Goal: Information Seeking & Learning: Understand process/instructions

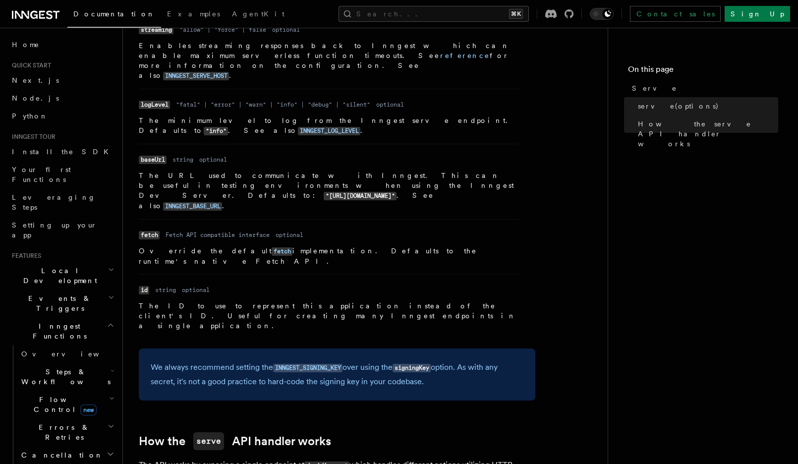
scroll to position [822, 0]
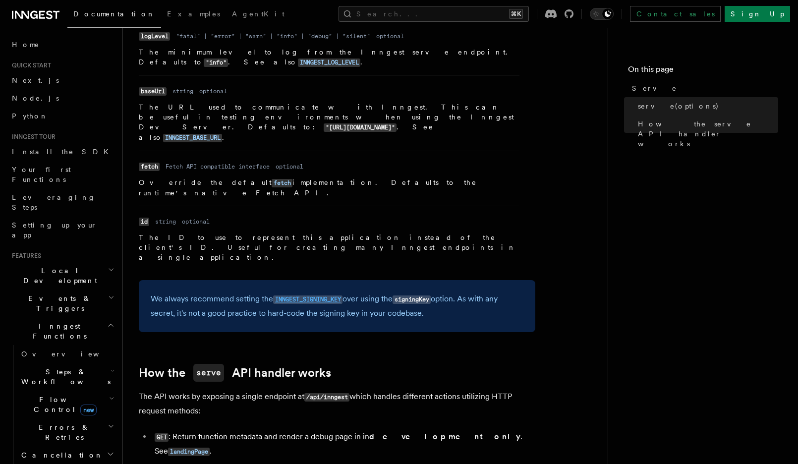
click at [315, 295] on code "INNGEST_SIGNING_KEY" at bounding box center [307, 299] width 69 height 8
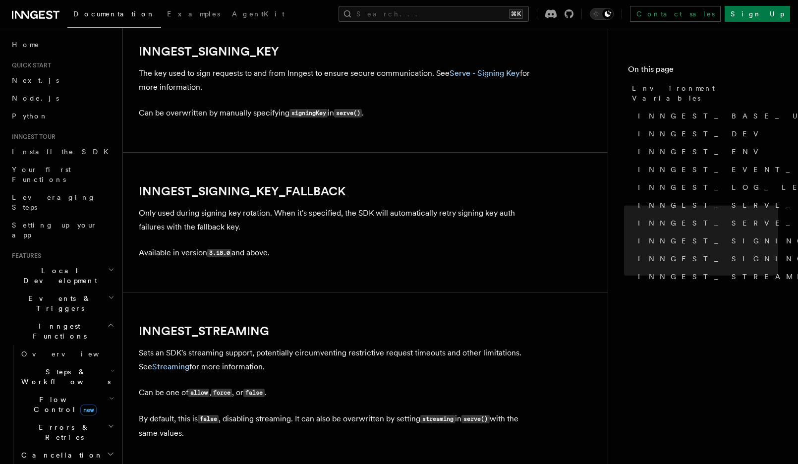
scroll to position [1745, 0]
click at [479, 76] on link "Serve - Signing Key" at bounding box center [485, 72] width 70 height 9
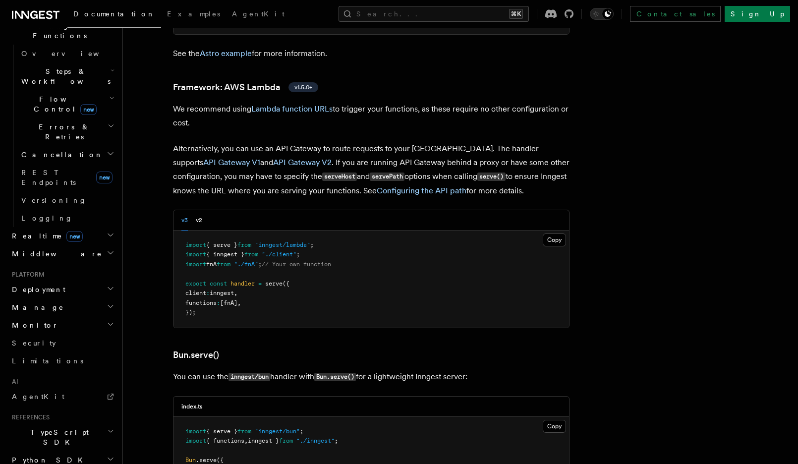
scroll to position [8847, 0]
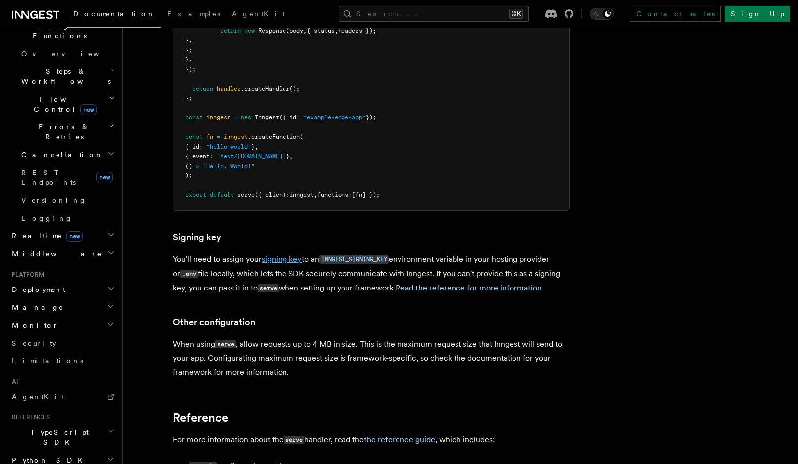
click at [289, 254] on link "signing key" at bounding box center [282, 258] width 40 height 9
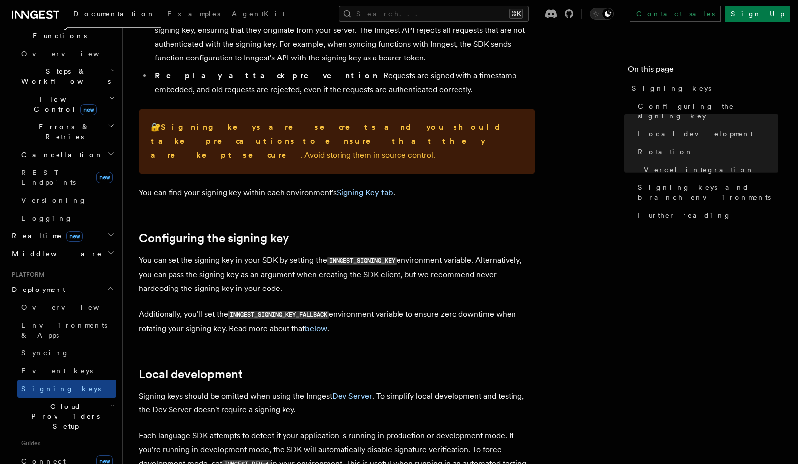
scroll to position [112, 0]
